Goal: Task Accomplishment & Management: Manage account settings

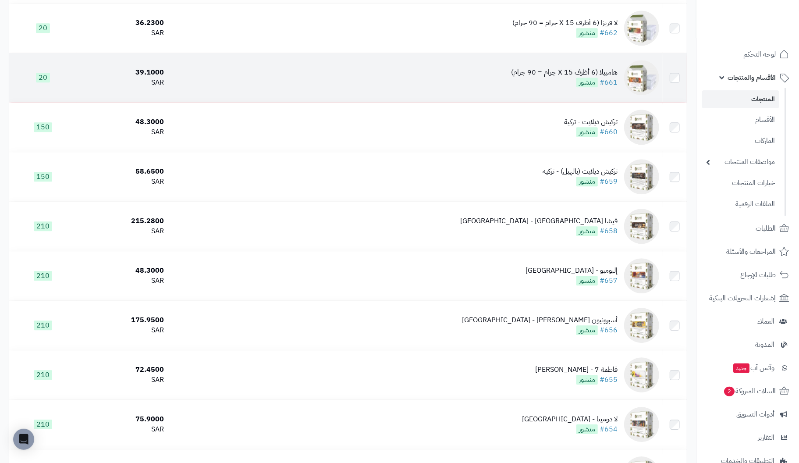
scroll to position [3462, 0]
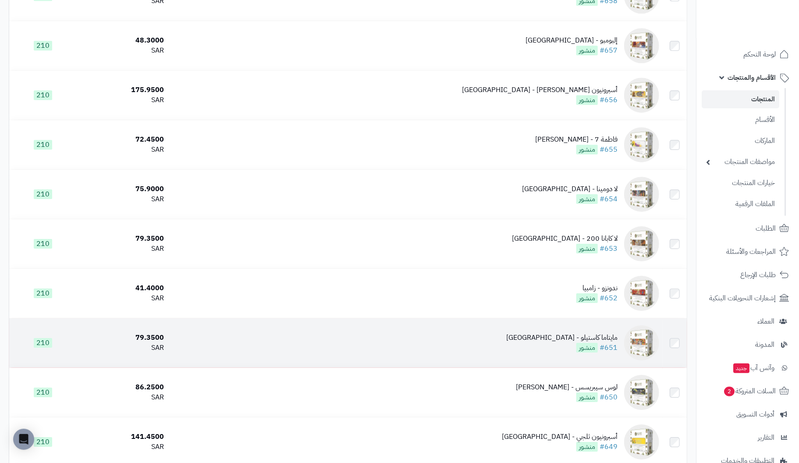
click at [603, 339] on div "مايتاما كاستيلو - [GEOGRAPHIC_DATA]" at bounding box center [561, 338] width 111 height 10
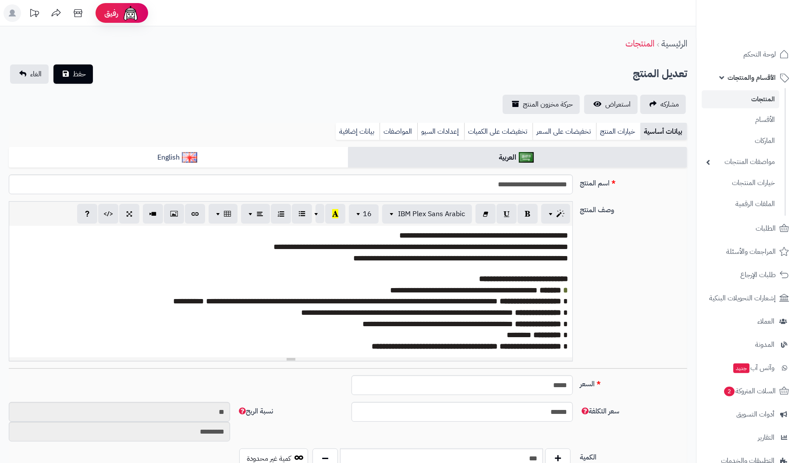
scroll to position [113, 0]
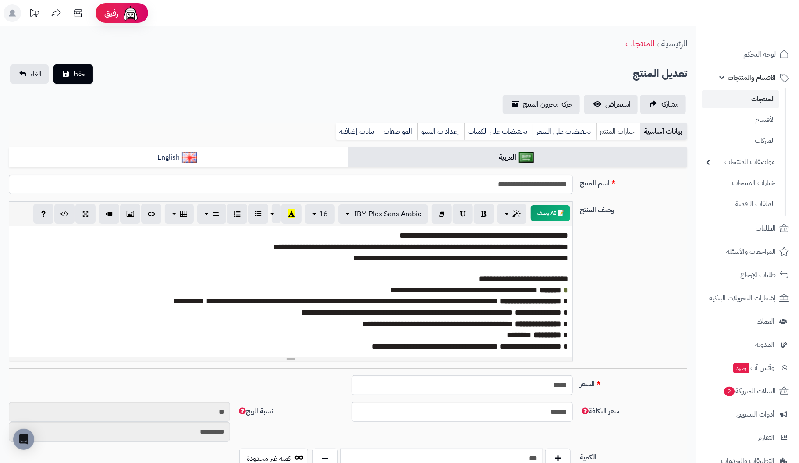
click at [617, 132] on link "خيارات المنتج" at bounding box center [618, 132] width 44 height 18
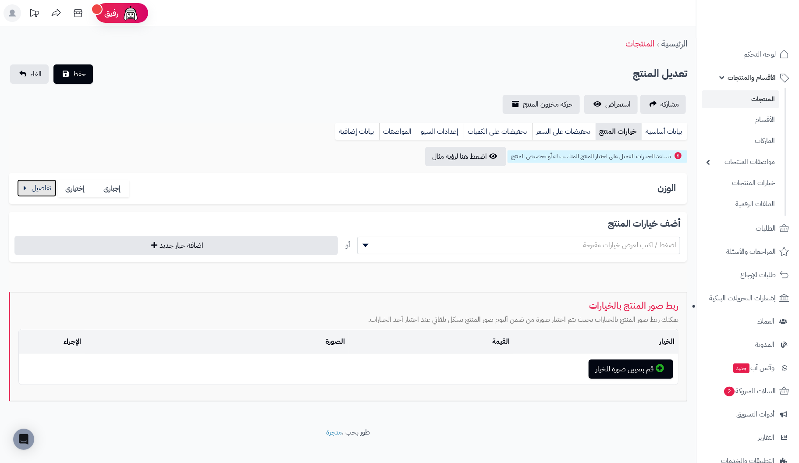
click at [42, 188] on button "button" at bounding box center [36, 188] width 39 height 18
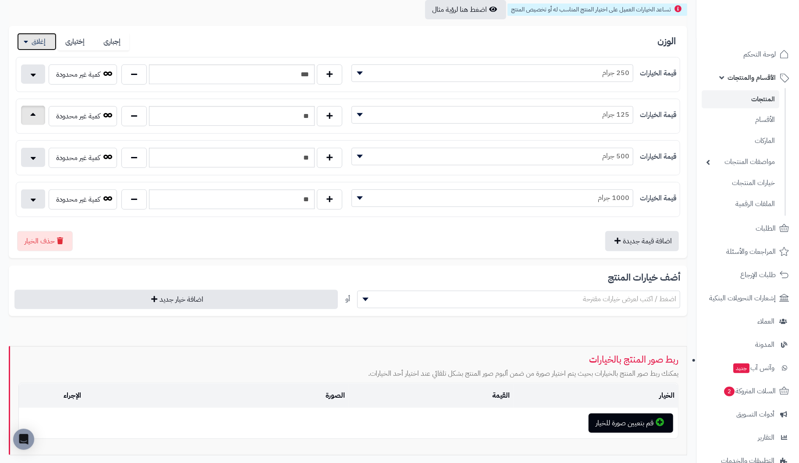
scroll to position [117, 0]
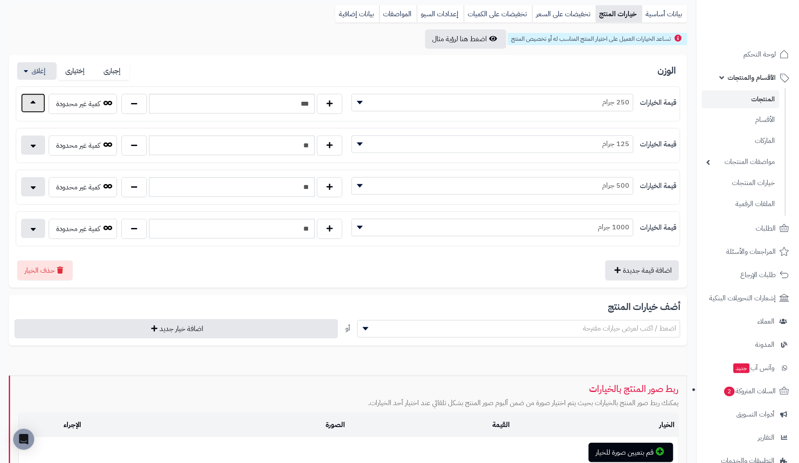
click at [31, 100] on button "button" at bounding box center [33, 102] width 24 height 19
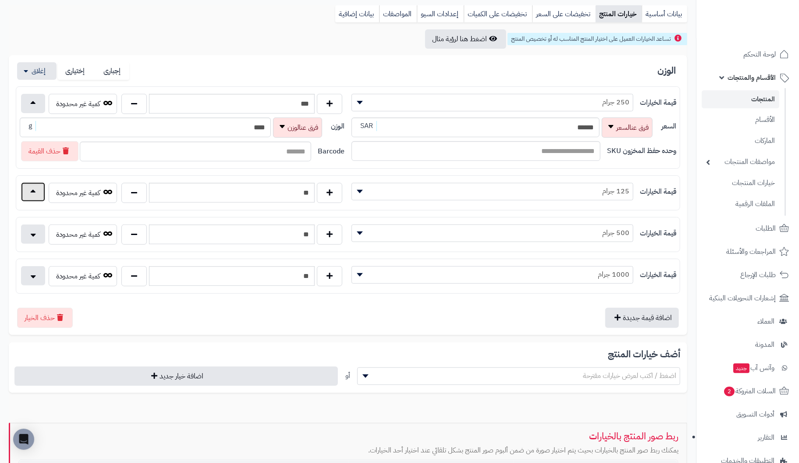
click at [40, 188] on button "button" at bounding box center [33, 191] width 24 height 19
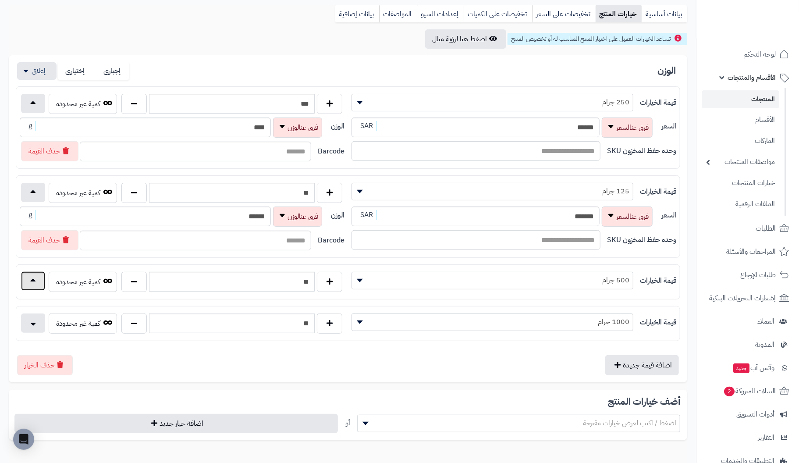
click at [33, 276] on button "button" at bounding box center [33, 280] width 24 height 19
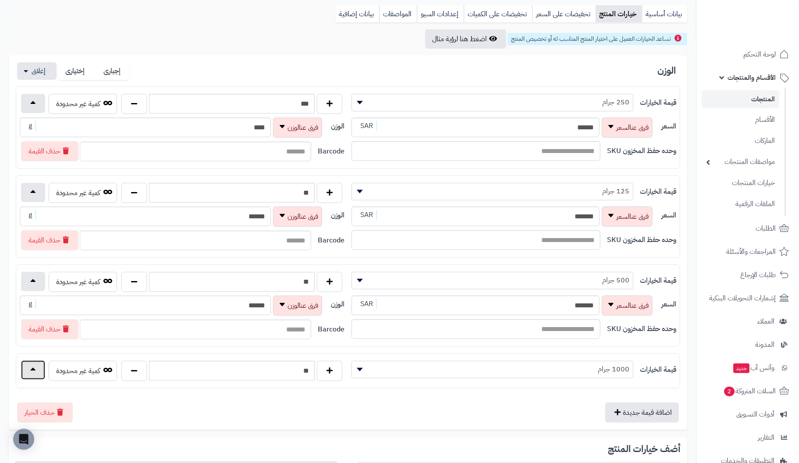
click at [33, 368] on button "button" at bounding box center [33, 369] width 24 height 19
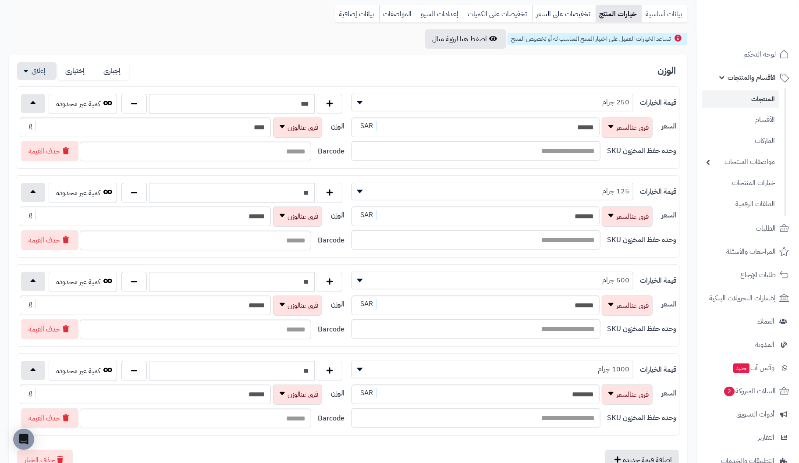
click at [663, 14] on link "بيانات أساسية" at bounding box center [665, 14] width 46 height 18
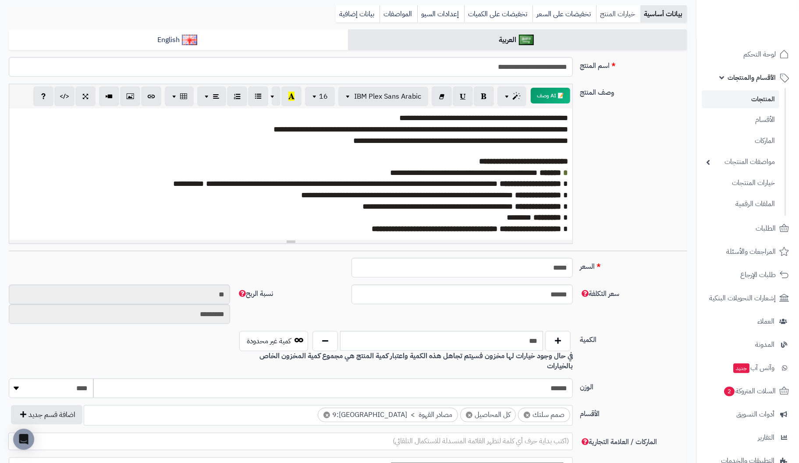
click at [617, 10] on link "خيارات المنتج" at bounding box center [618, 14] width 44 height 18
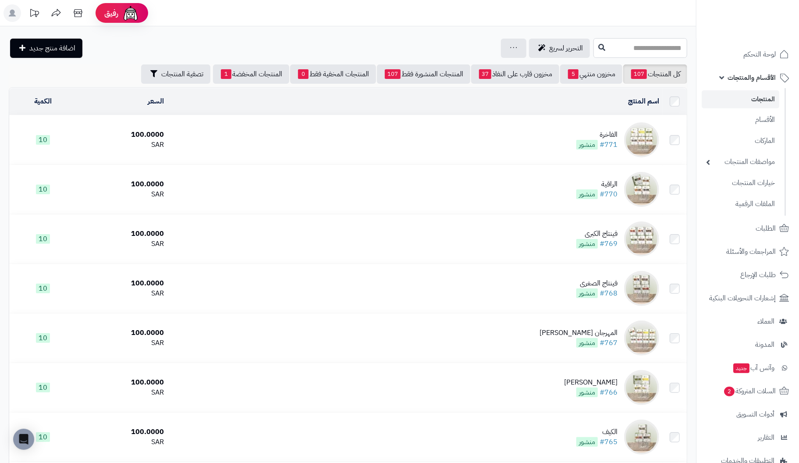
click at [673, 47] on input "text" at bounding box center [640, 48] width 94 height 20
type input "******"
click at [663, 68] on link "ماكيتا - يوغندا" at bounding box center [640, 69] width 94 height 16
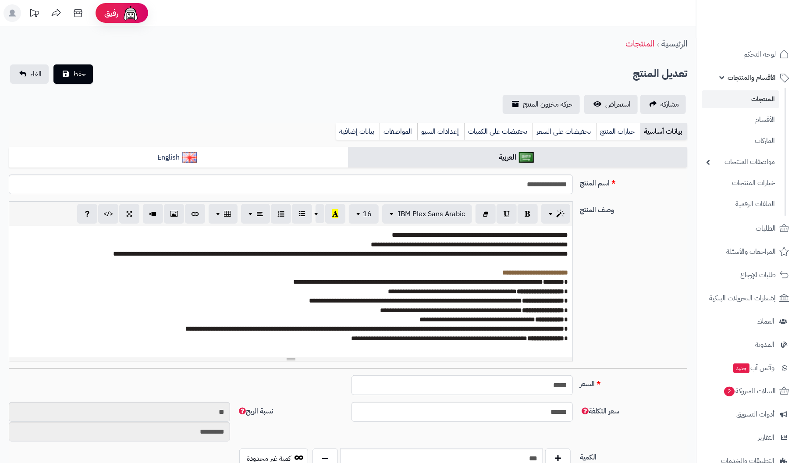
scroll to position [113, 0]
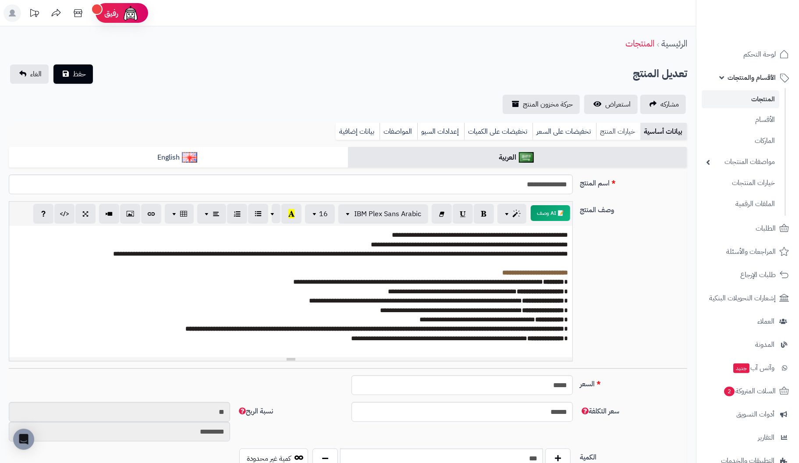
click at [628, 129] on link "خيارات المنتج" at bounding box center [618, 132] width 44 height 18
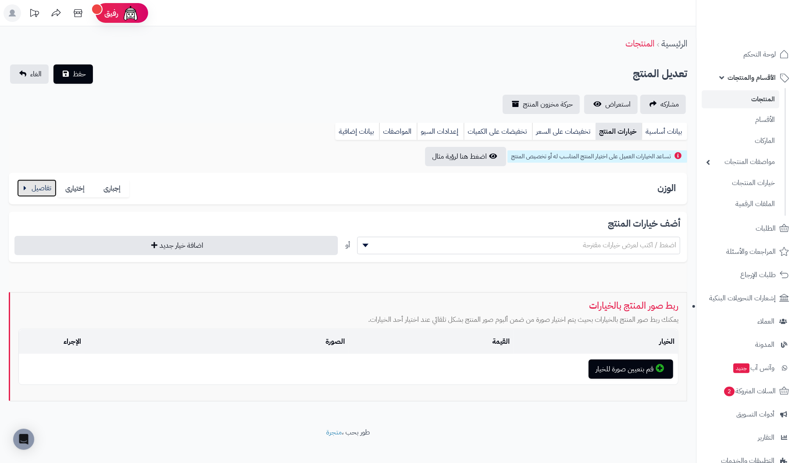
click at [41, 190] on button "button" at bounding box center [36, 188] width 39 height 18
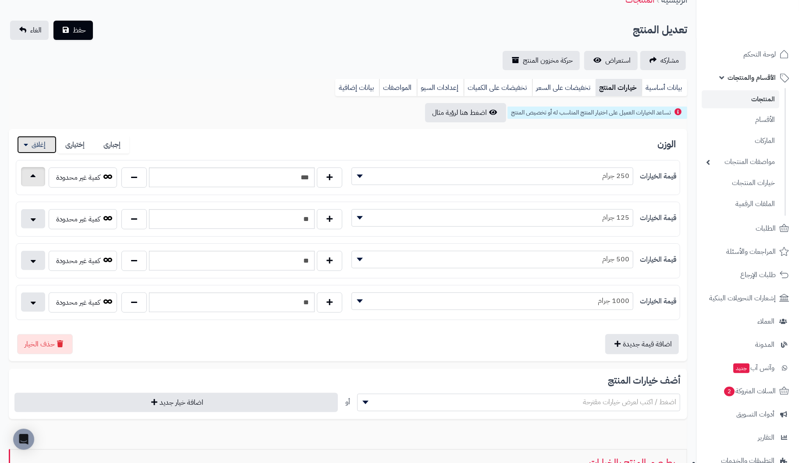
scroll to position [88, 0]
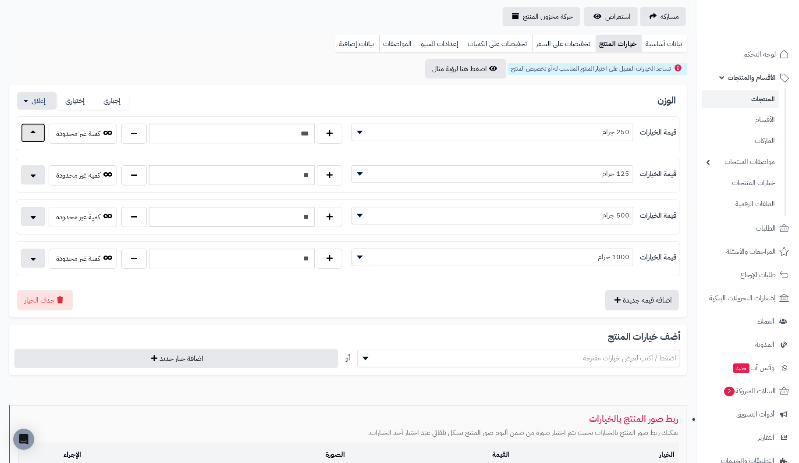
click at [35, 132] on button "button" at bounding box center [33, 132] width 24 height 19
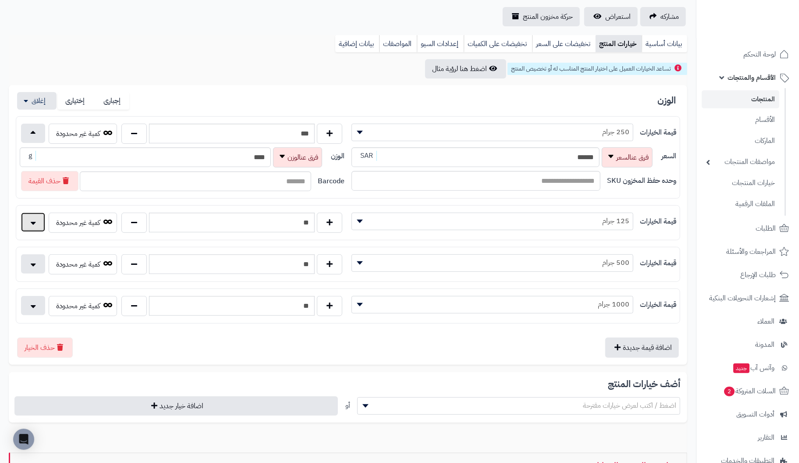
drag, startPoint x: 27, startPoint y: 218, endPoint x: 33, endPoint y: 255, distance: 37.7
click at [28, 222] on button "button" at bounding box center [33, 222] width 24 height 19
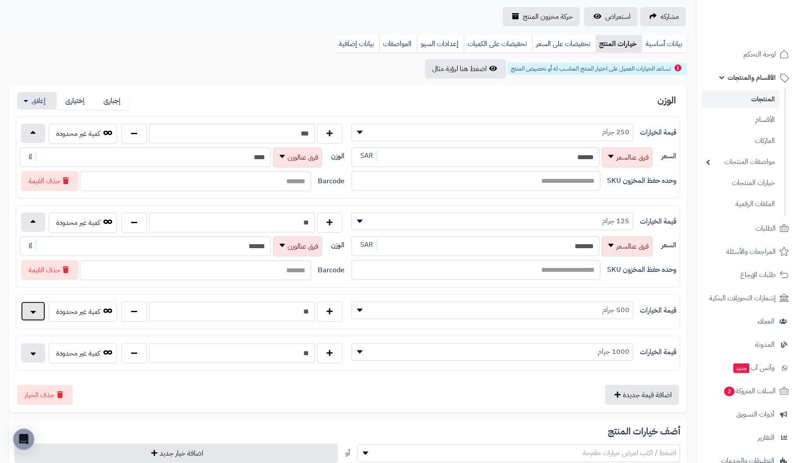
drag, startPoint x: 35, startPoint y: 310, endPoint x: 35, endPoint y: 322, distance: 11.8
click at [35, 311] on button "button" at bounding box center [33, 310] width 24 height 19
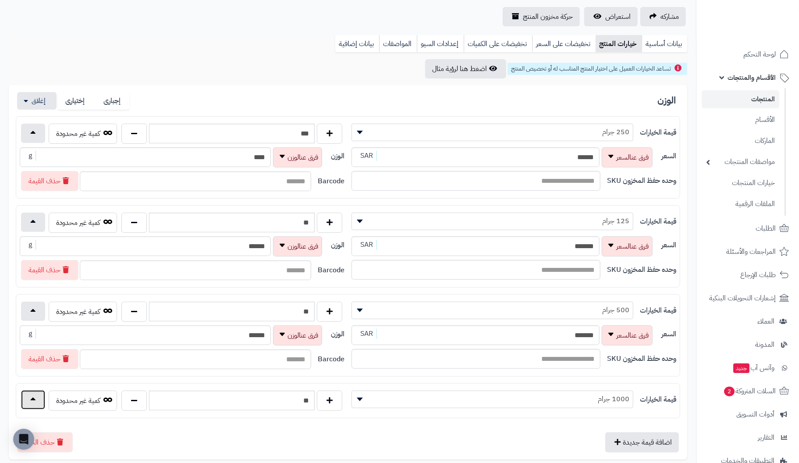
click at [30, 394] on button "button" at bounding box center [33, 399] width 24 height 19
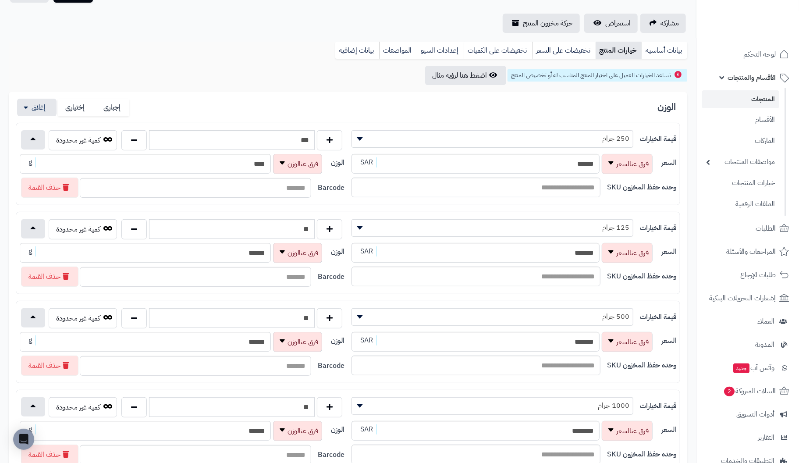
scroll to position [0, 0]
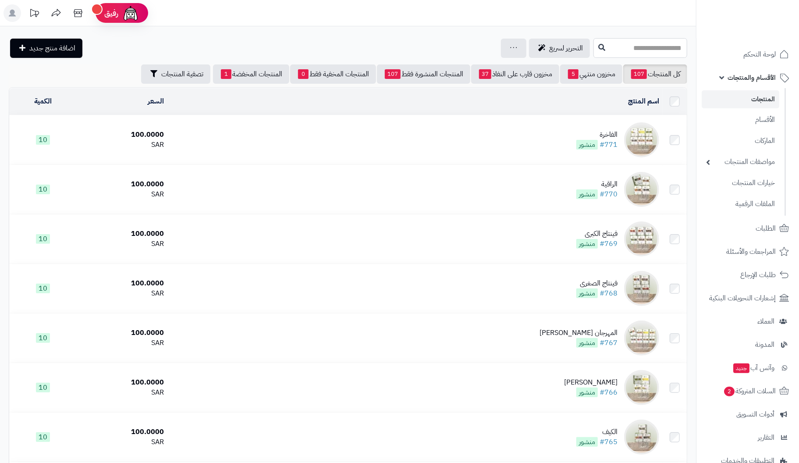
click at [664, 48] on input "text" at bounding box center [640, 48] width 94 height 20
drag, startPoint x: 643, startPoint y: 49, endPoint x: 777, endPoint y: 53, distance: 133.7
type input "********"
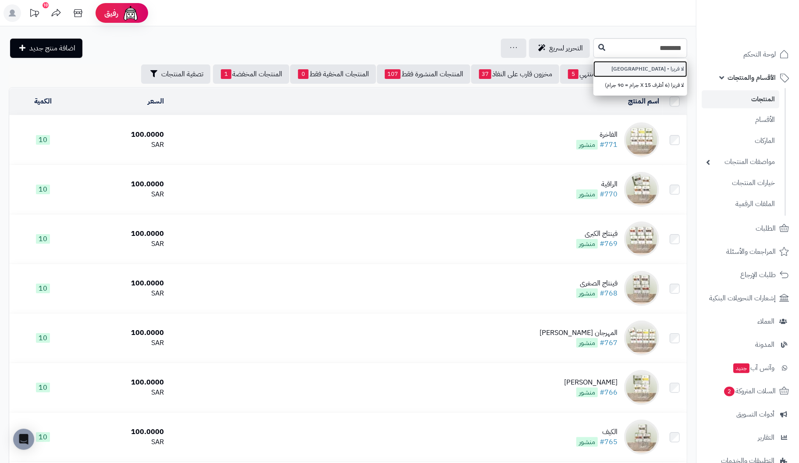
click at [662, 70] on link "لا فريزا - [GEOGRAPHIC_DATA]" at bounding box center [640, 69] width 94 height 16
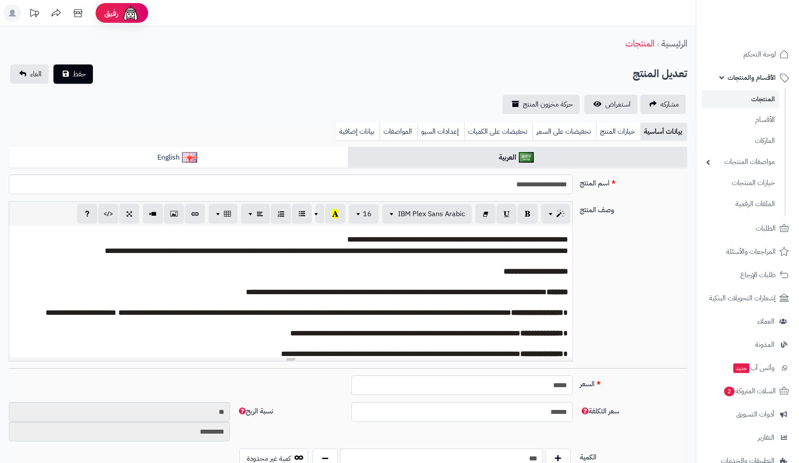
scroll to position [113, 0]
click at [610, 132] on link "خيارات المنتج" at bounding box center [618, 132] width 44 height 18
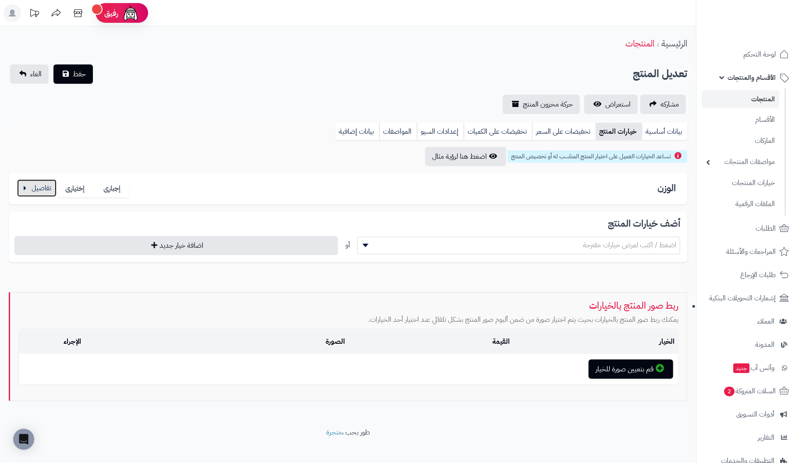
click at [31, 188] on button "button" at bounding box center [36, 188] width 39 height 18
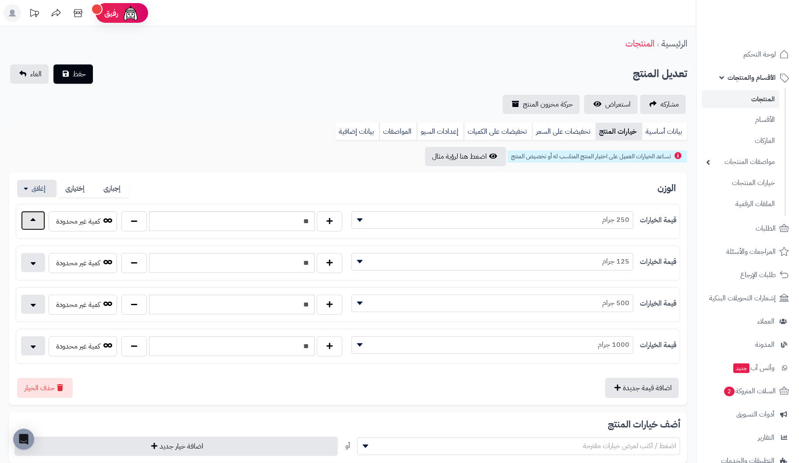
click at [37, 221] on button "button" at bounding box center [33, 220] width 24 height 19
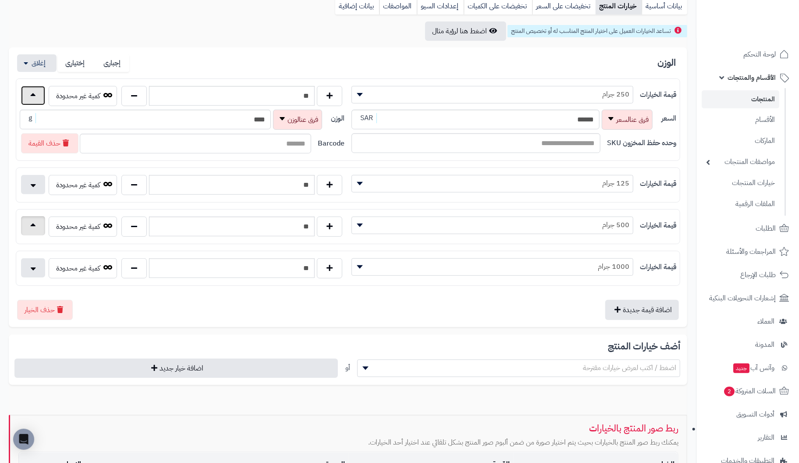
scroll to position [131, 0]
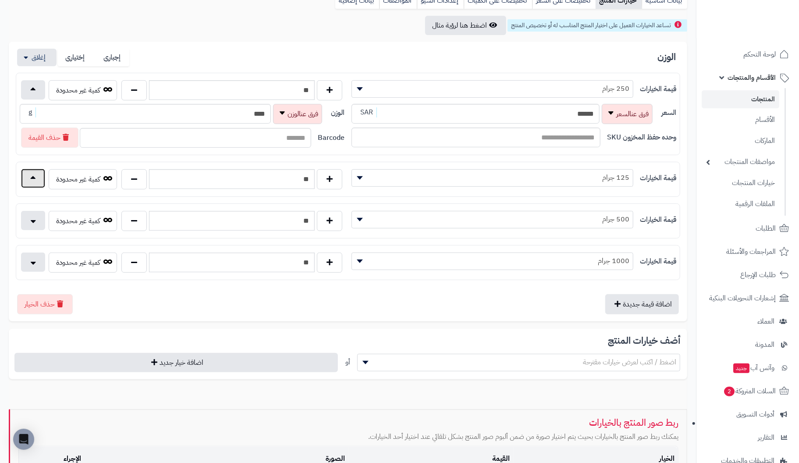
drag, startPoint x: 28, startPoint y: 173, endPoint x: 30, endPoint y: 184, distance: 11.5
click at [28, 174] on button "button" at bounding box center [33, 178] width 24 height 19
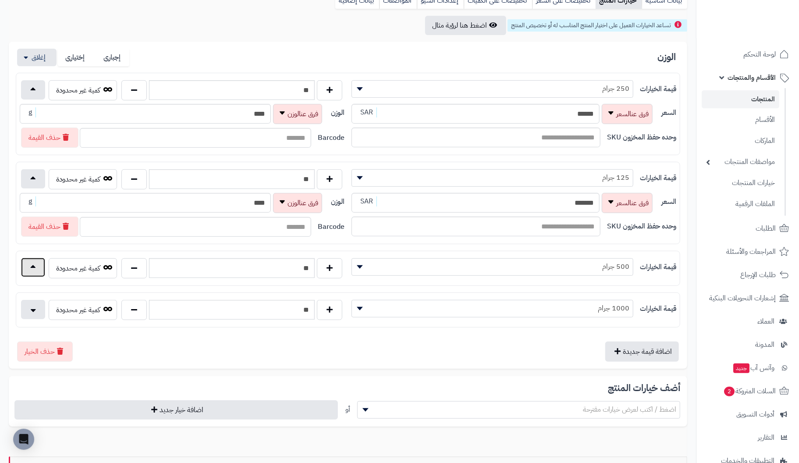
click at [29, 262] on button "button" at bounding box center [33, 267] width 24 height 19
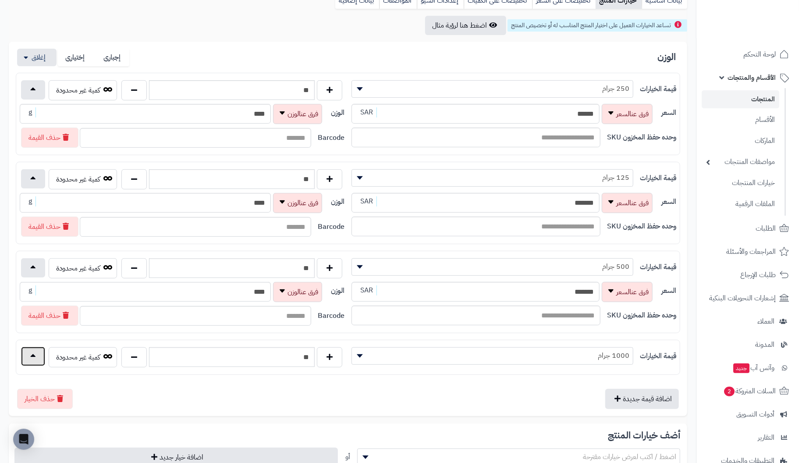
click at [29, 347] on button "button" at bounding box center [33, 356] width 24 height 19
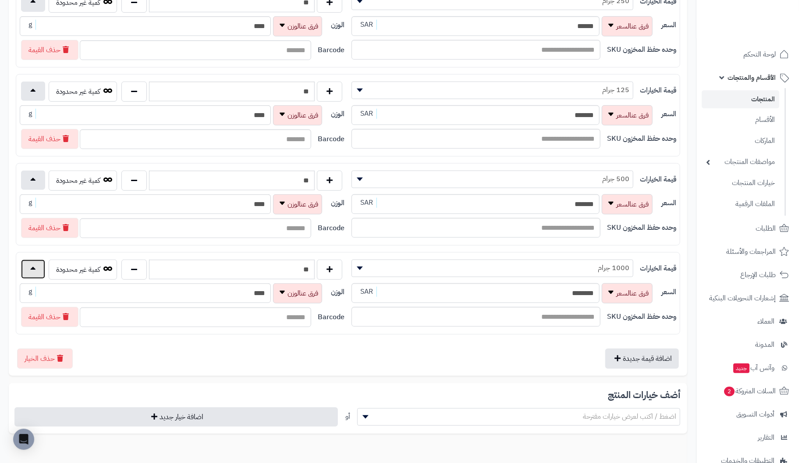
scroll to position [219, 0]
